Goal: Information Seeking & Learning: Learn about a topic

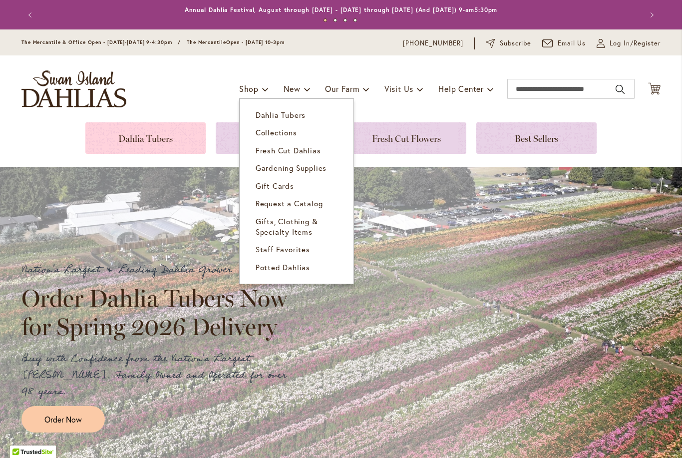
click at [90, 139] on link at bounding box center [145, 137] width 120 height 31
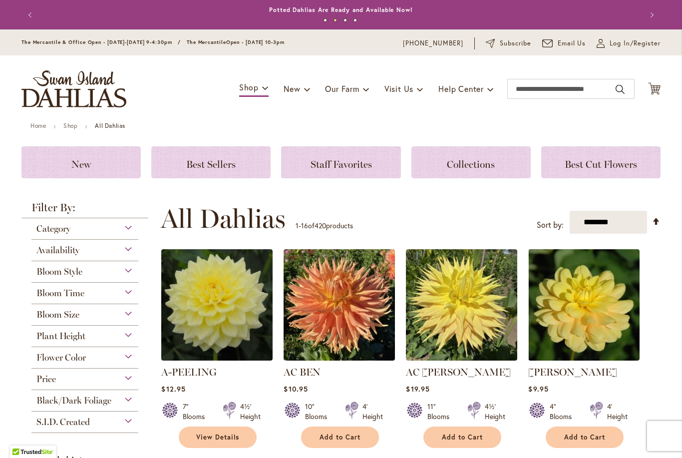
click at [119, 277] on div "Bloom Style" at bounding box center [84, 269] width 107 height 16
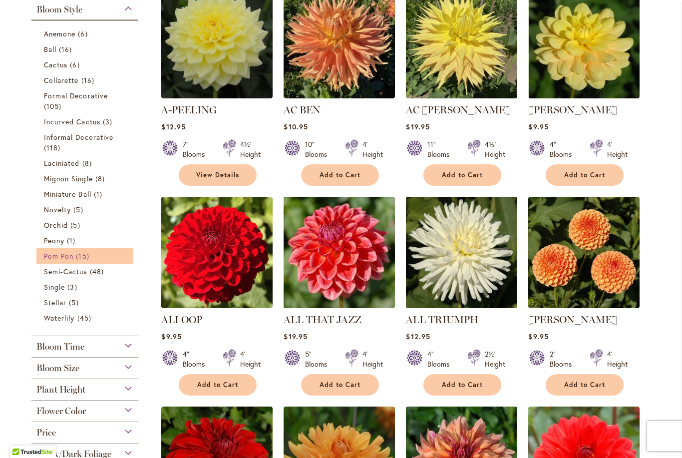
click at [55, 261] on span "Pom Pon" at bounding box center [58, 255] width 29 height 9
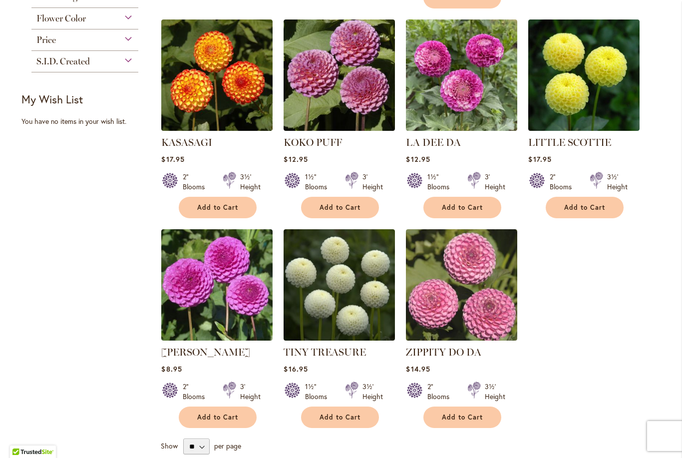
scroll to position [656, 0]
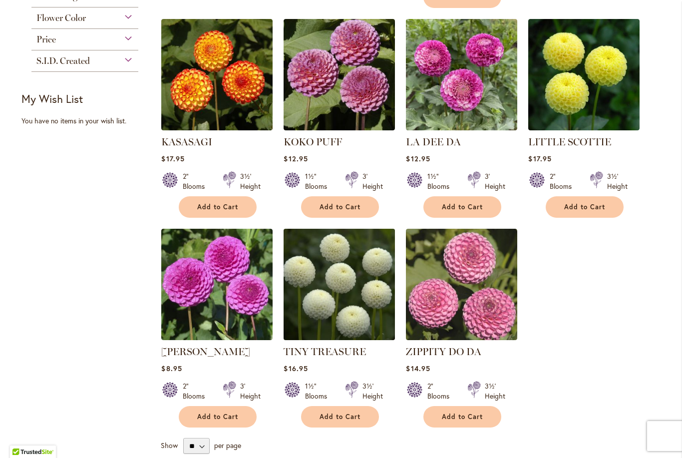
click at [354, 268] on img at bounding box center [339, 284] width 117 height 117
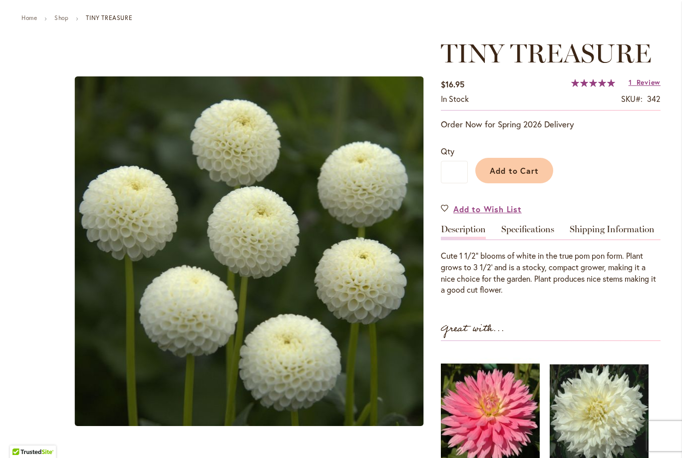
scroll to position [107, 0]
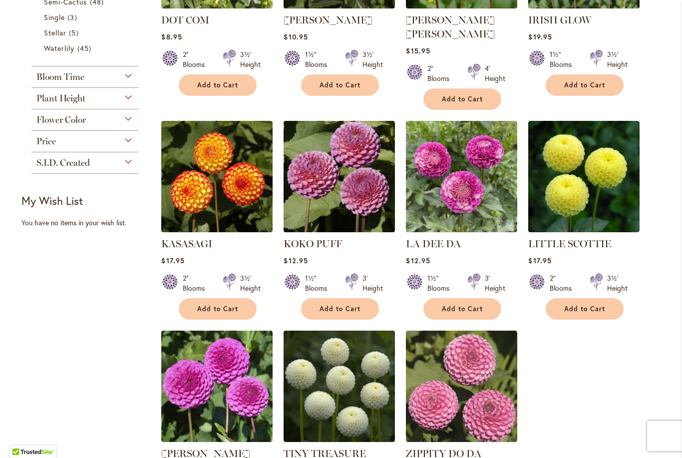
scroll to position [536, 0]
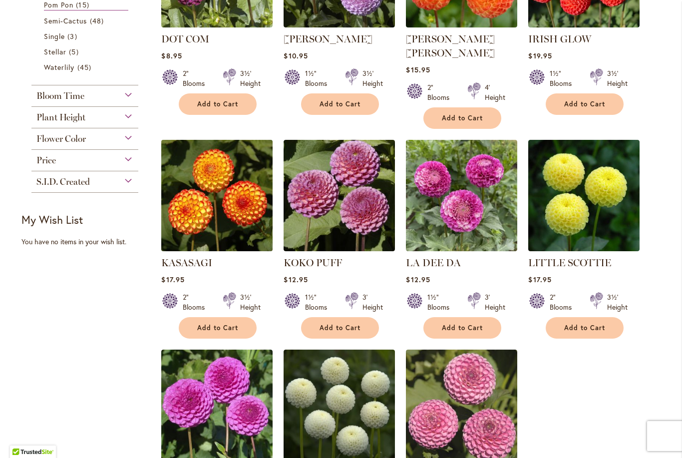
click at [175, 187] on img at bounding box center [217, 195] width 117 height 117
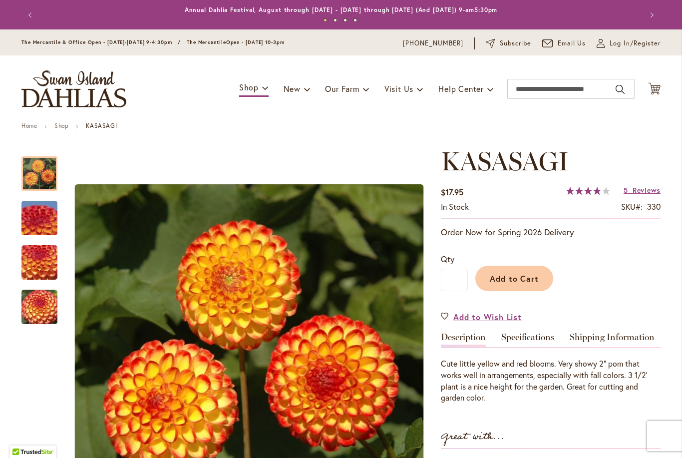
click at [27, 251] on img "KASASAGI" at bounding box center [39, 263] width 72 height 54
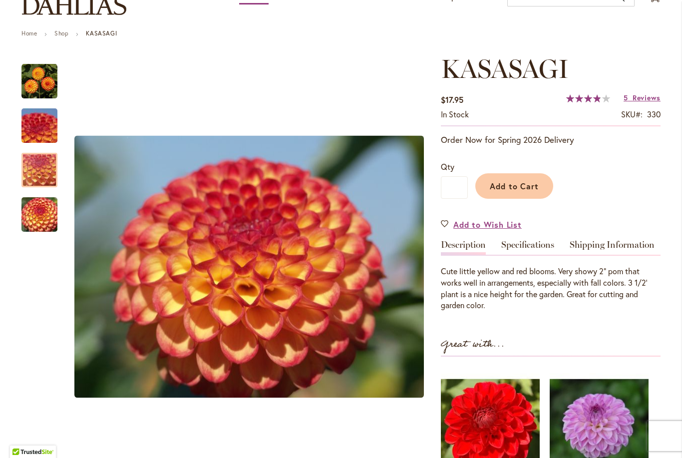
scroll to position [93, 0]
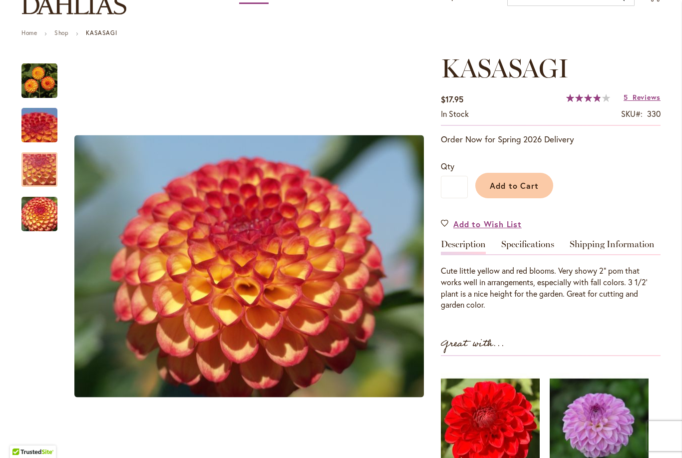
click at [27, 152] on div at bounding box center [39, 169] width 36 height 34
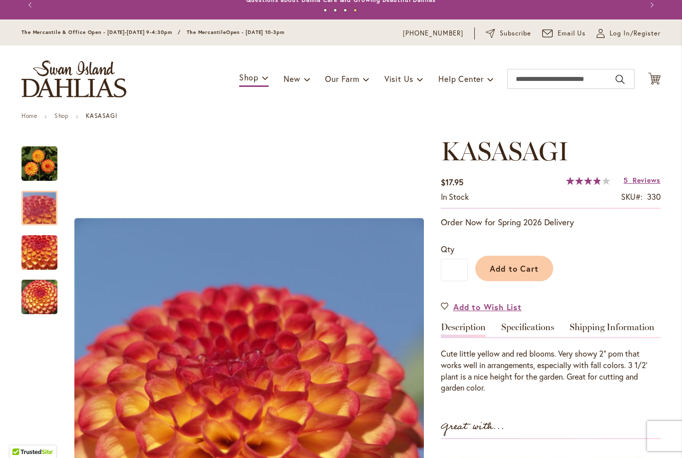
scroll to position [-2, 0]
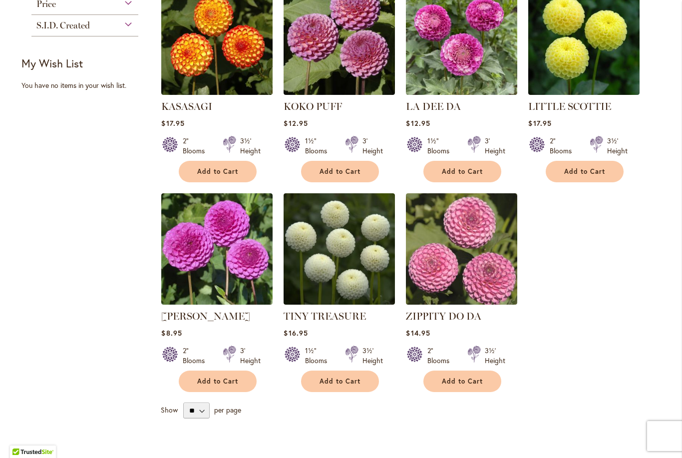
scroll to position [697, 0]
